Goal: Transaction & Acquisition: Purchase product/service

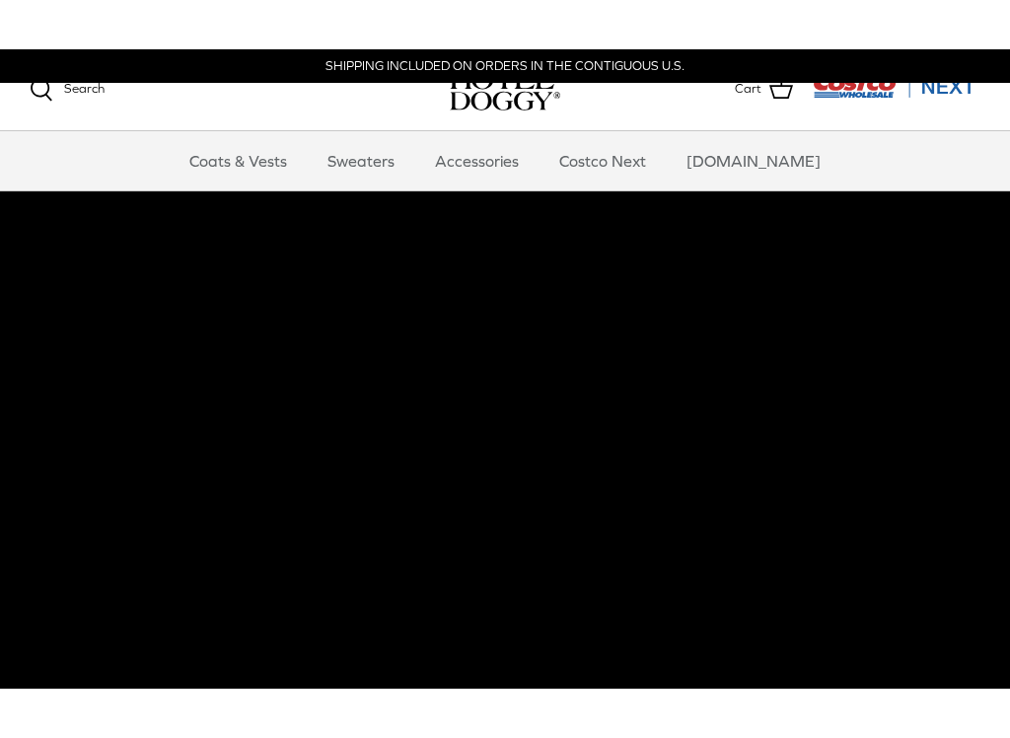
scroll to position [67, 0]
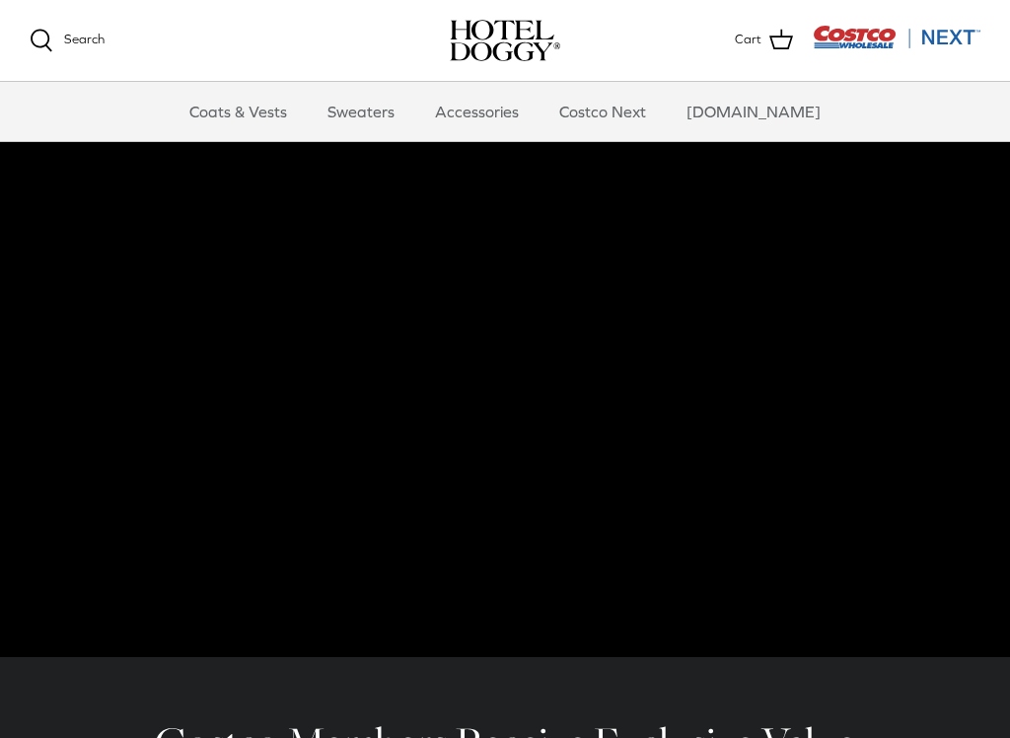
click at [632, 109] on link "Costco Next" at bounding box center [603, 111] width 122 height 59
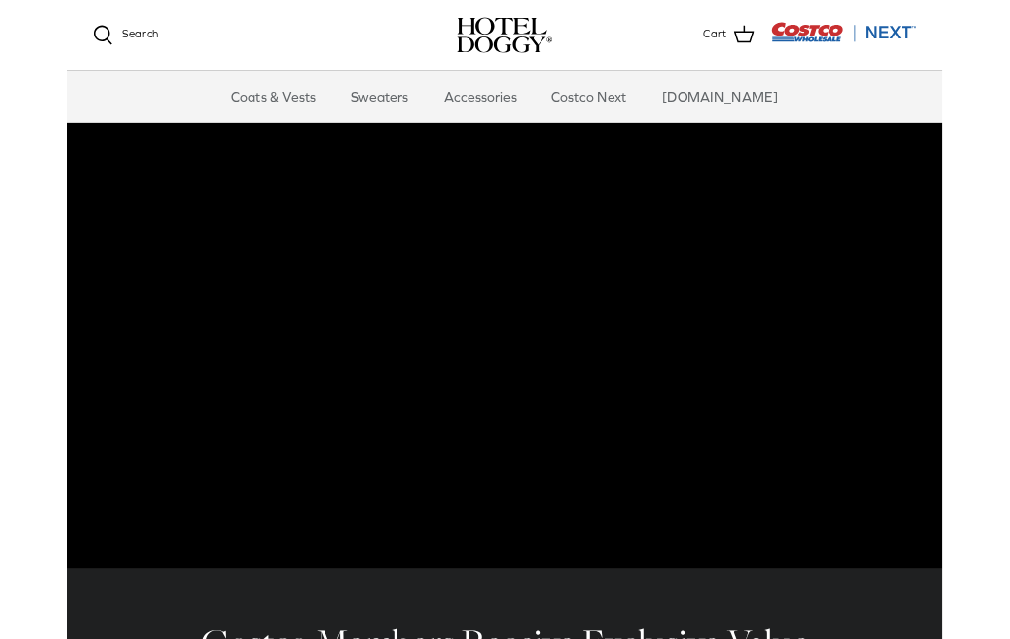
scroll to position [122, 0]
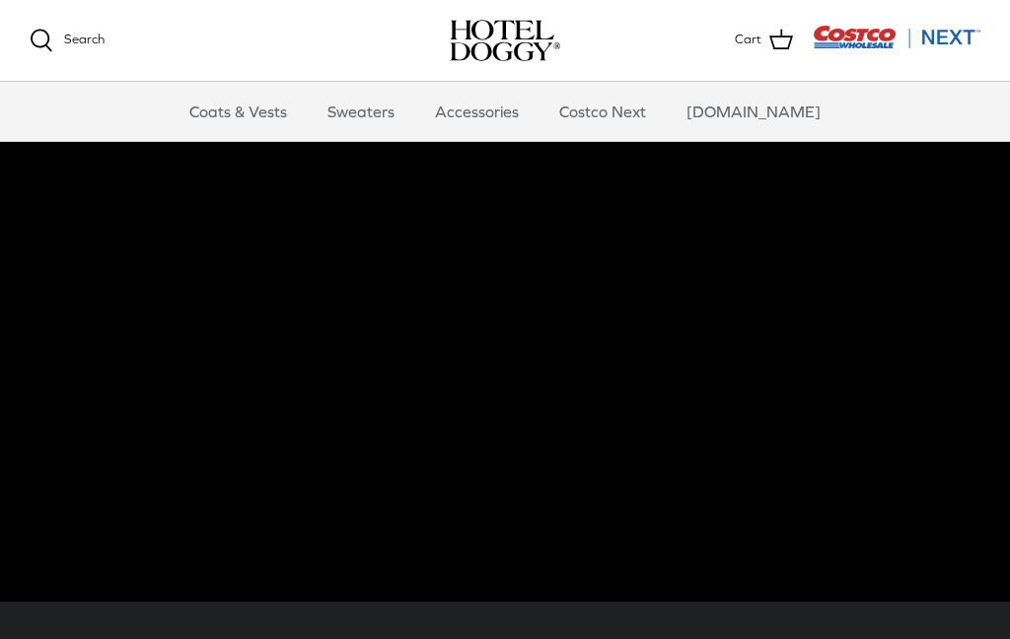
click at [272, 110] on link "Coats & Vests" at bounding box center [238, 111] width 133 height 59
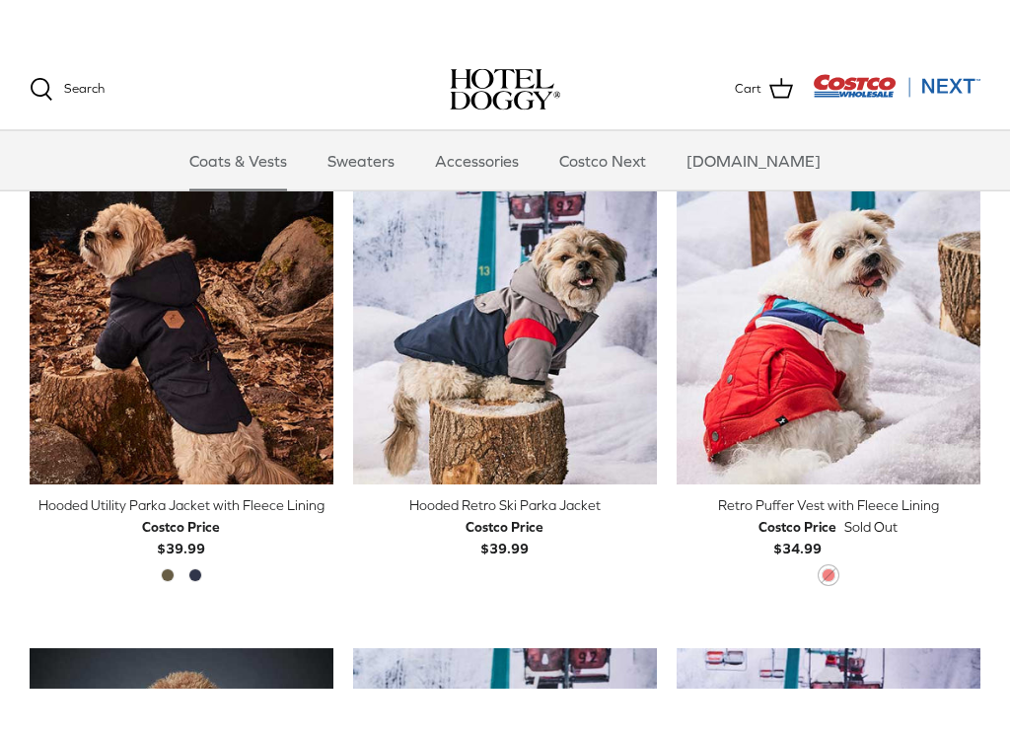
scroll to position [945, 0]
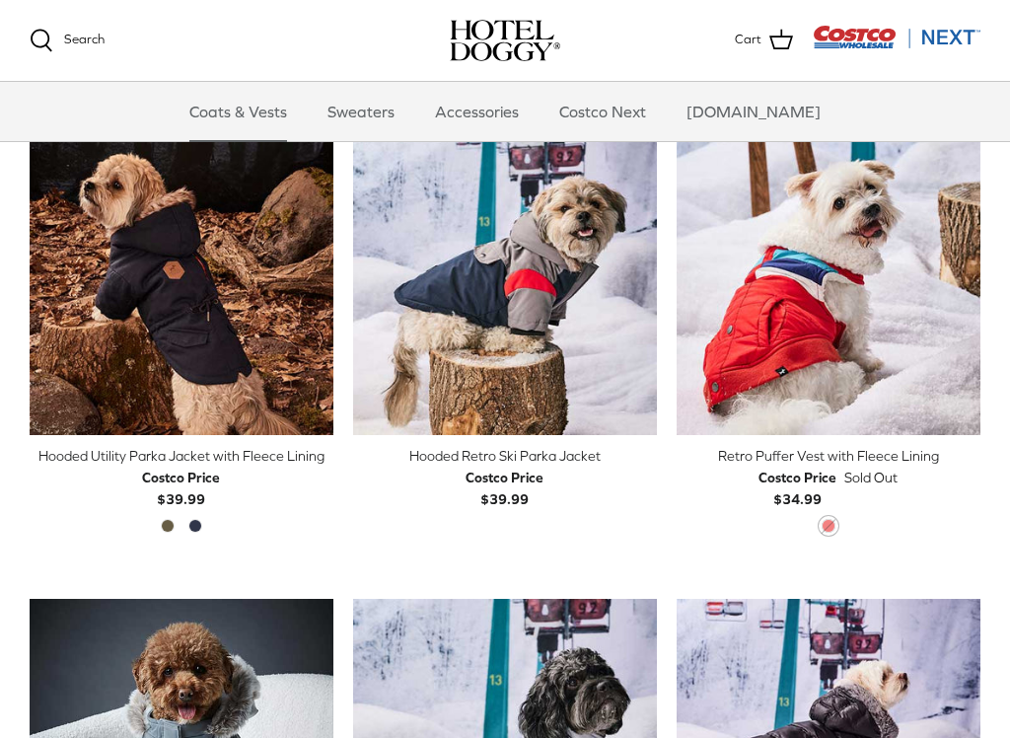
click at [234, 452] on div "Hooded Utility Parka Jacket with Fleece Lining" at bounding box center [182, 456] width 304 height 22
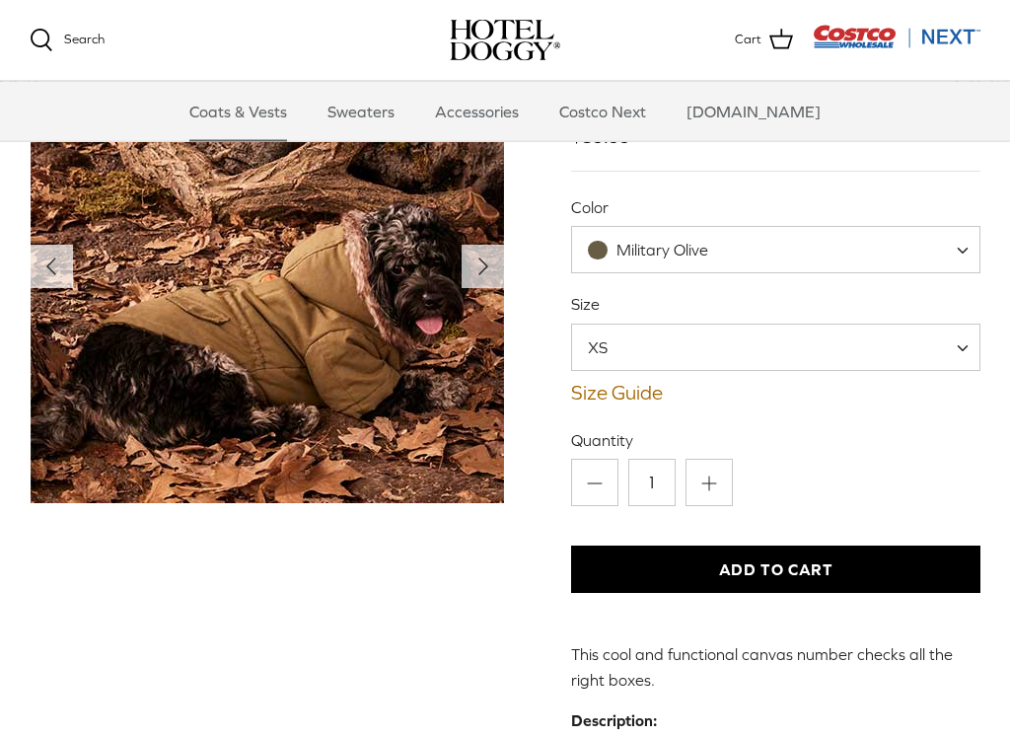
scroll to position [193, 0]
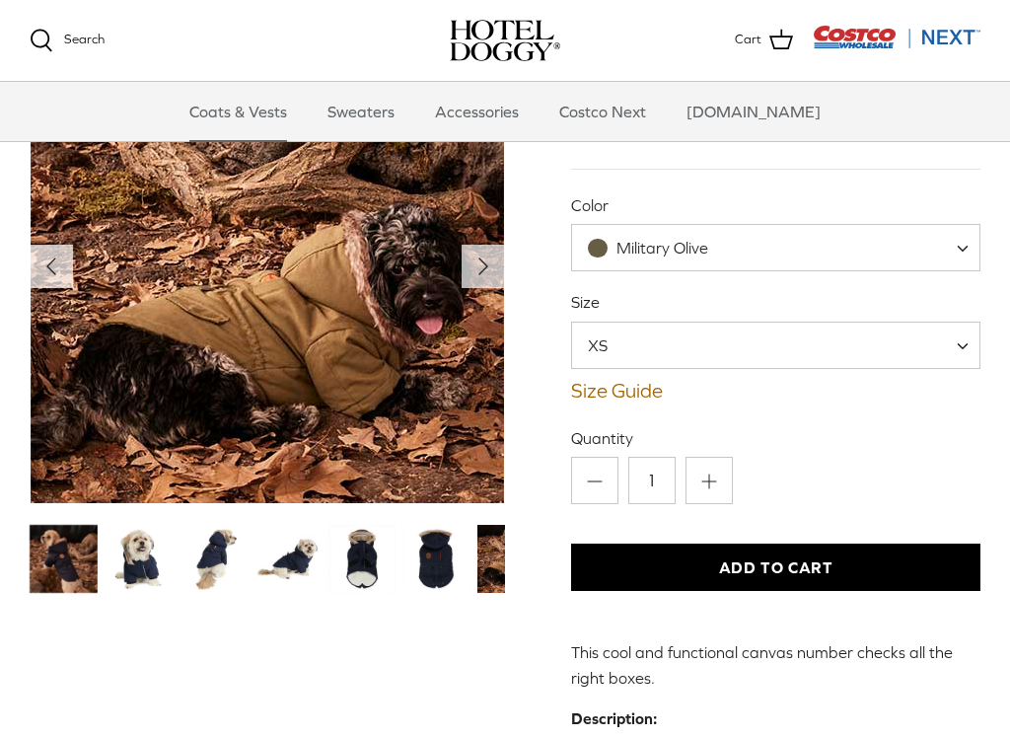
click at [961, 347] on span at bounding box center [970, 345] width 20 height 47
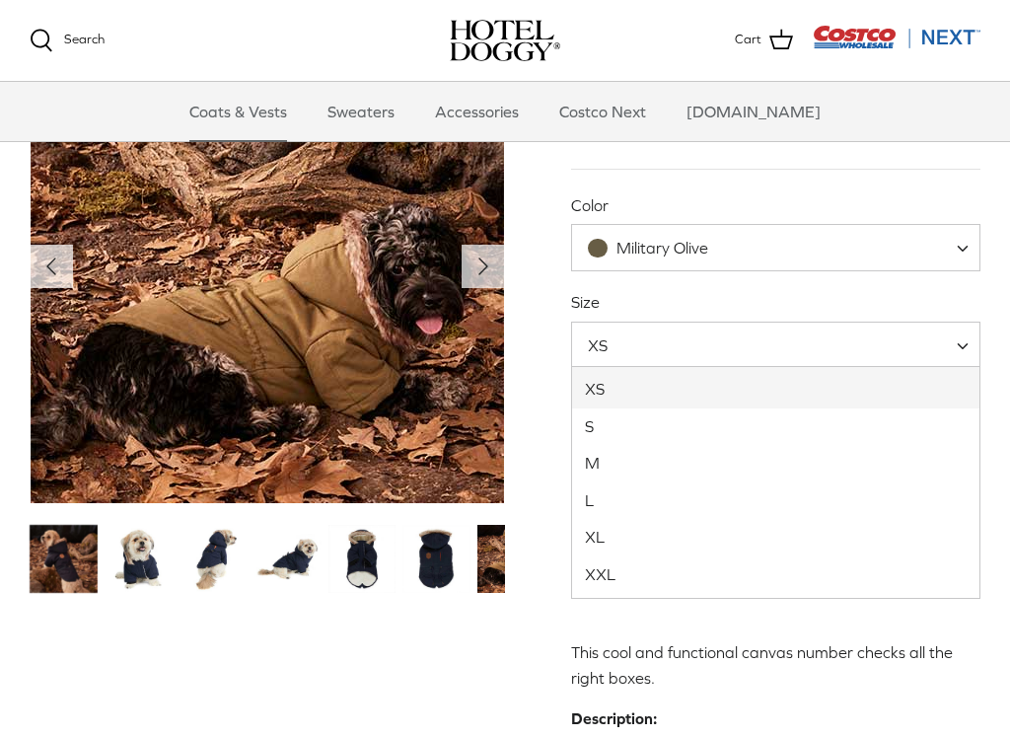
select select "S"
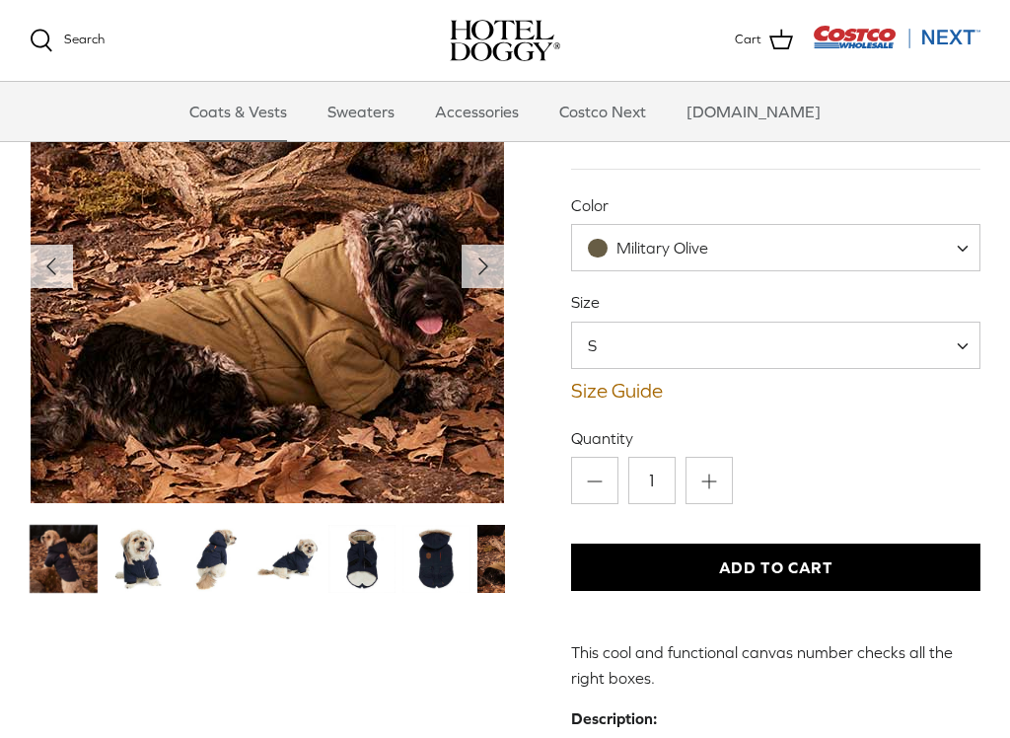
click at [966, 247] on span at bounding box center [970, 247] width 20 height 47
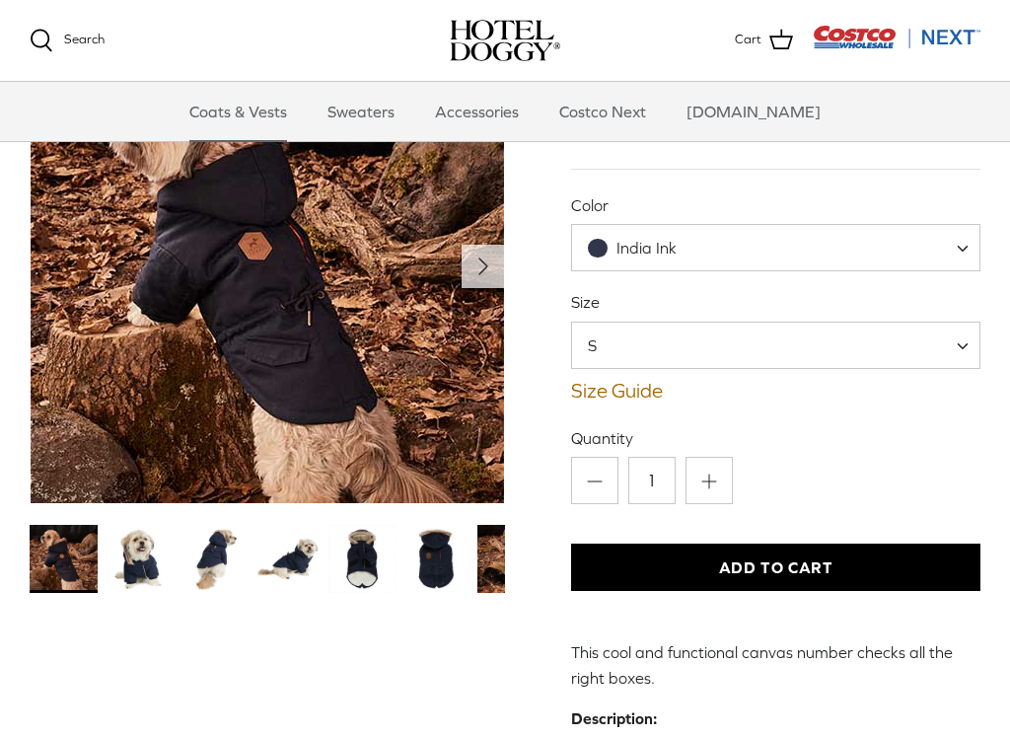
click at [966, 244] on span at bounding box center [970, 247] width 20 height 47
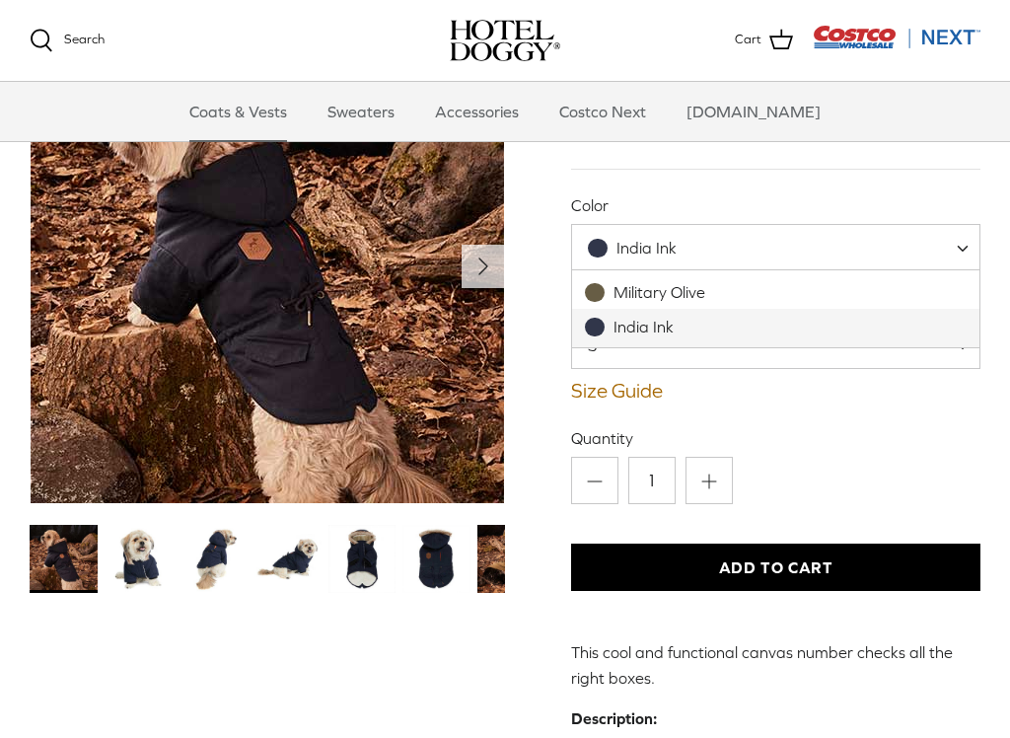
select select "Military Olive"
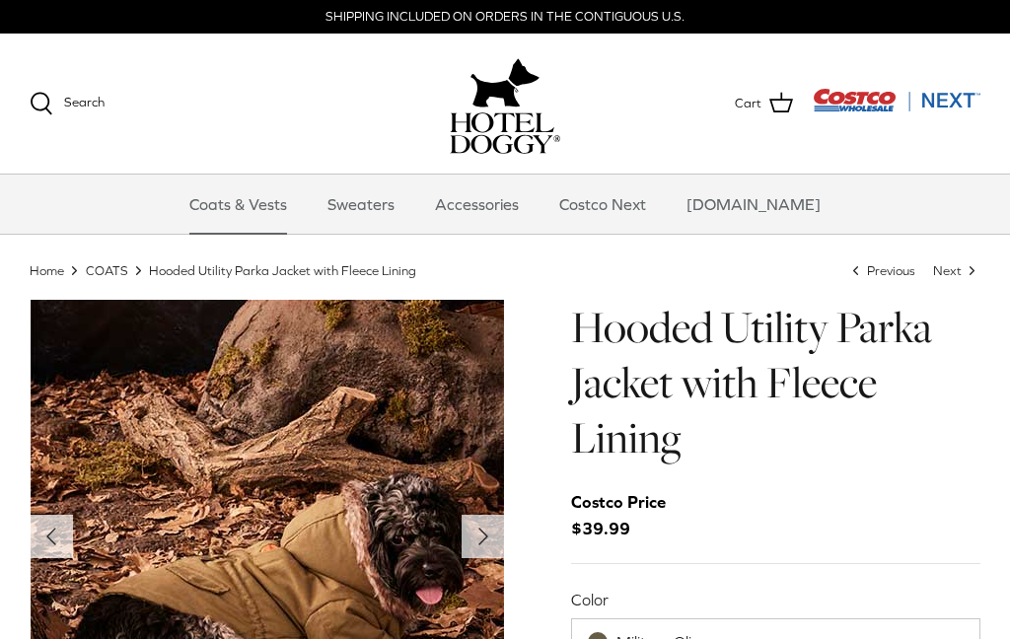
click at [409, 209] on link "Sweaters" at bounding box center [361, 204] width 103 height 59
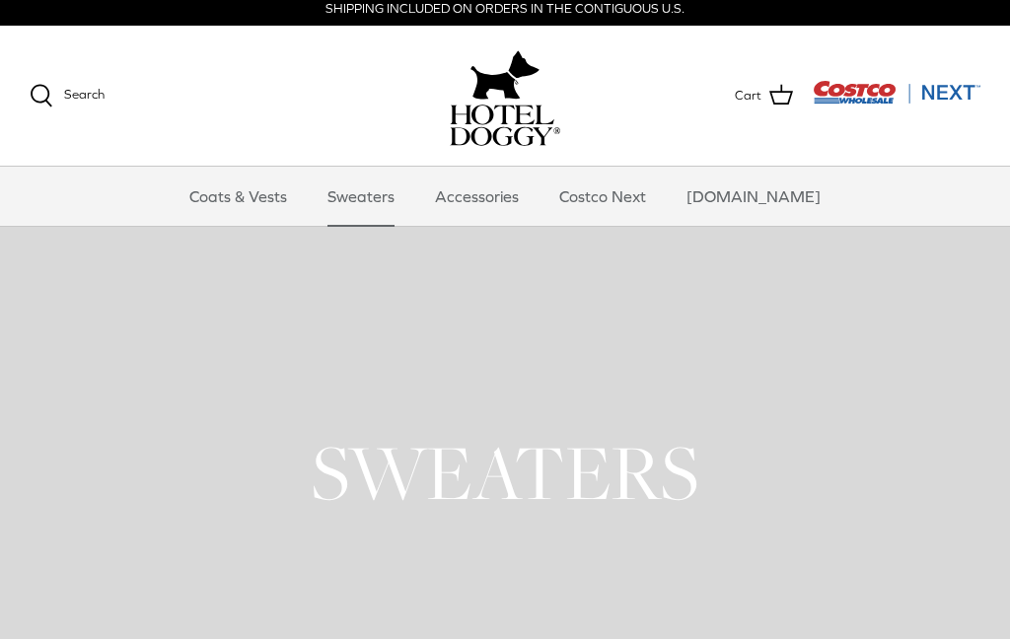
scroll to position [7, 0]
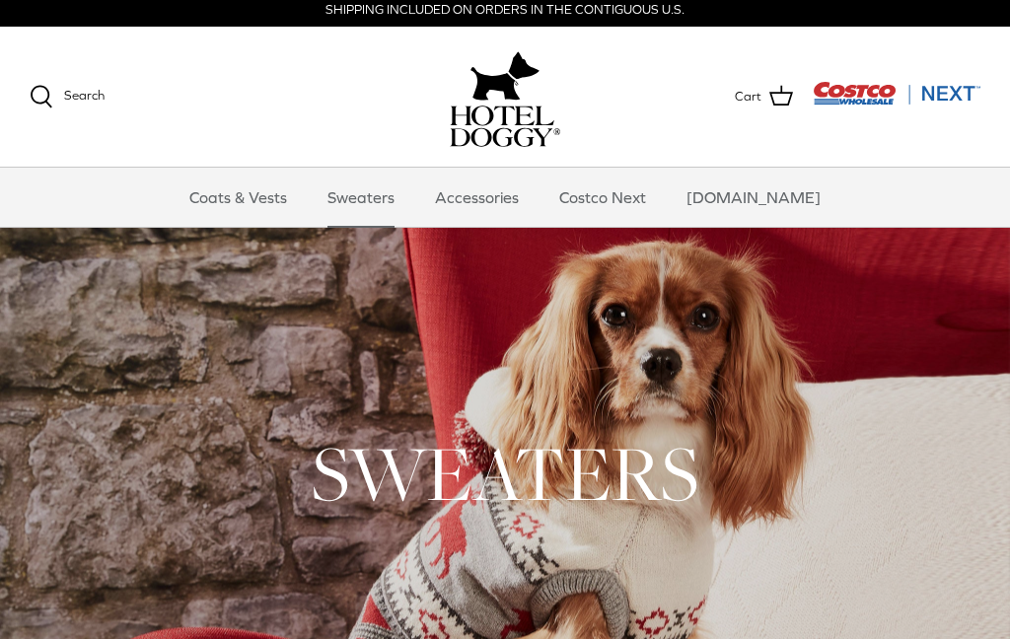
click at [502, 205] on link "Accessories" at bounding box center [476, 197] width 119 height 59
click at [649, 196] on link "Costco Next" at bounding box center [603, 197] width 122 height 59
